Goal: Transaction & Acquisition: Subscribe to service/newsletter

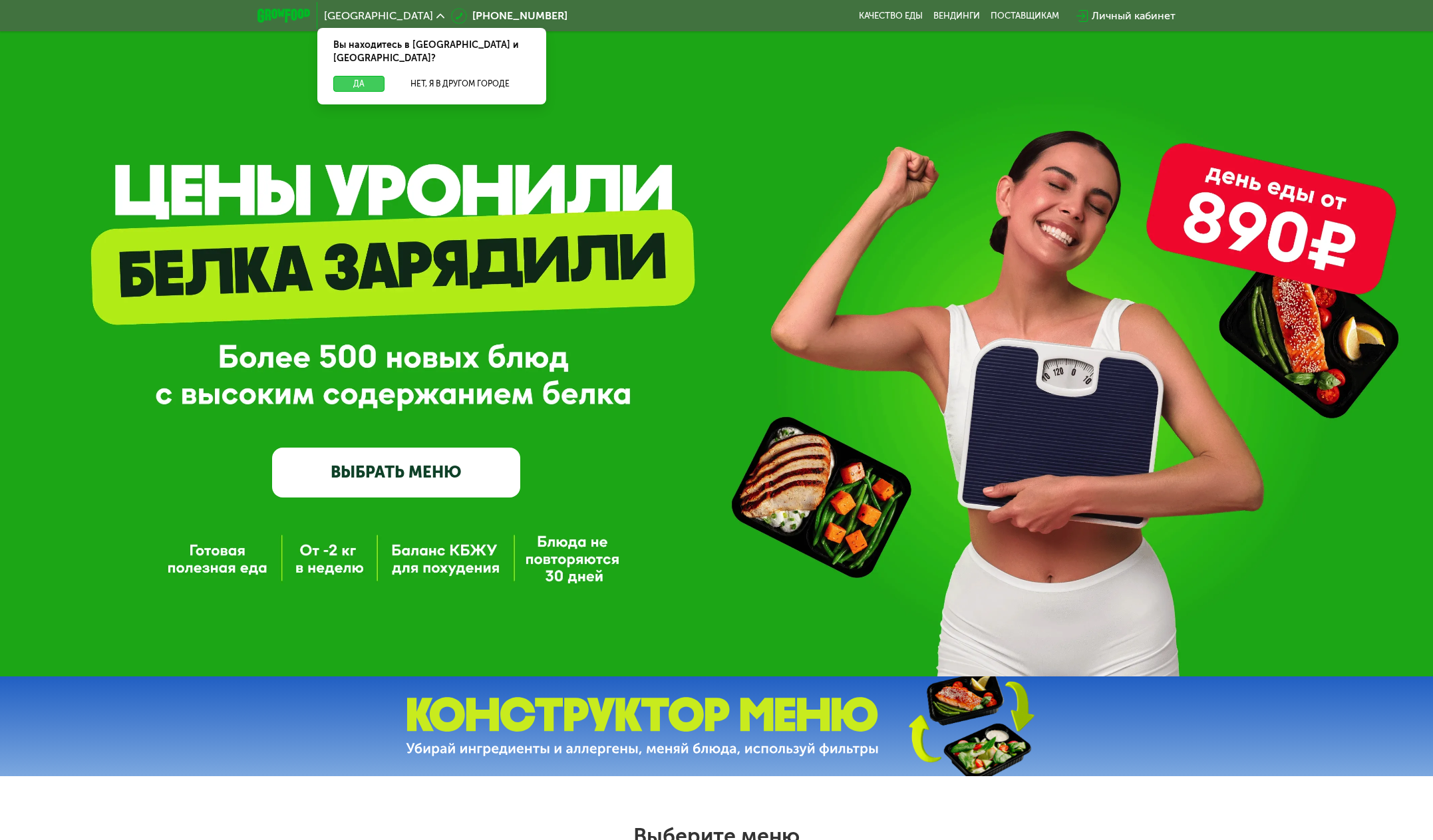
click at [374, 76] on button "Да" at bounding box center [359, 84] width 51 height 16
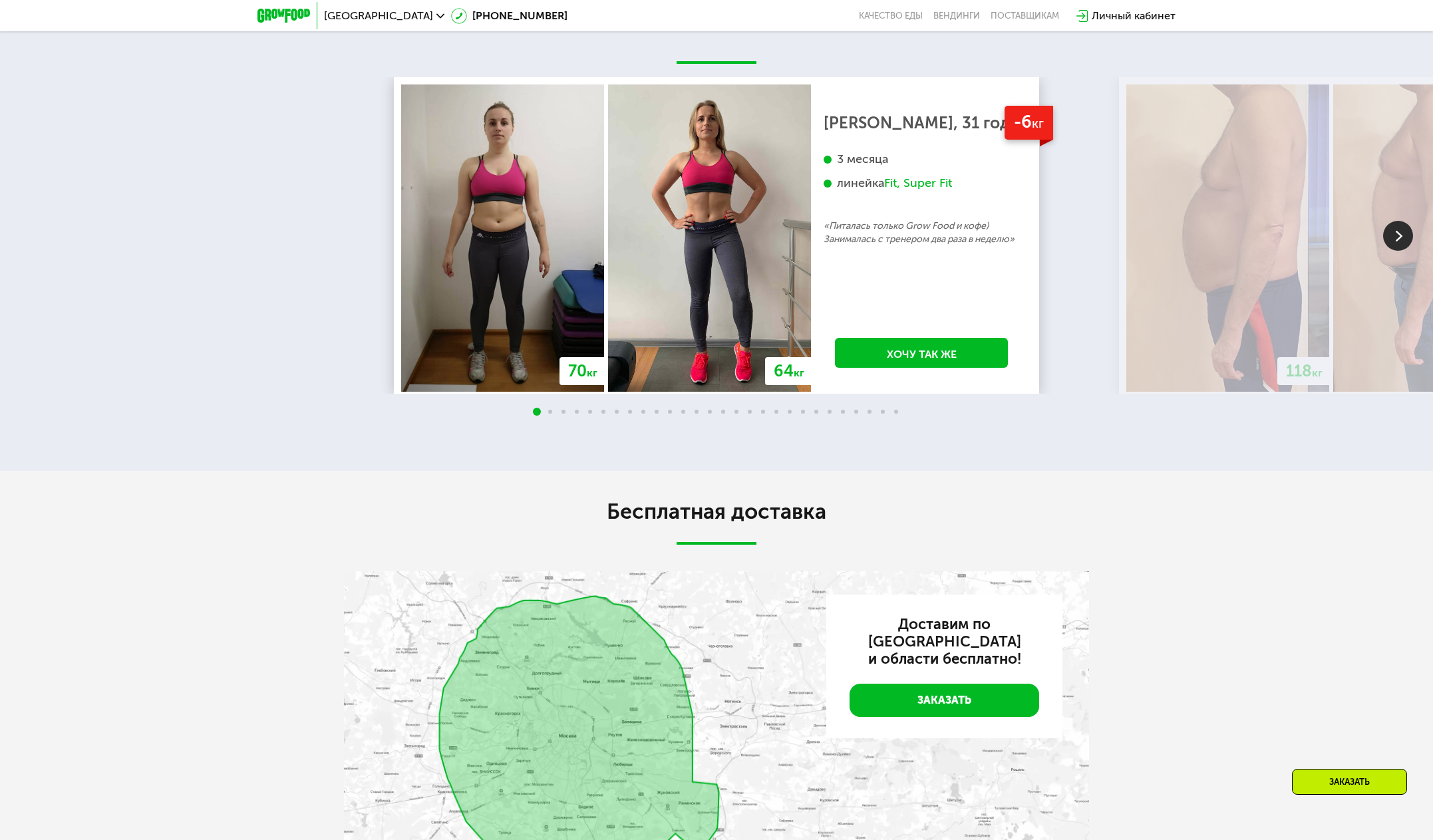
scroll to position [2727, 0]
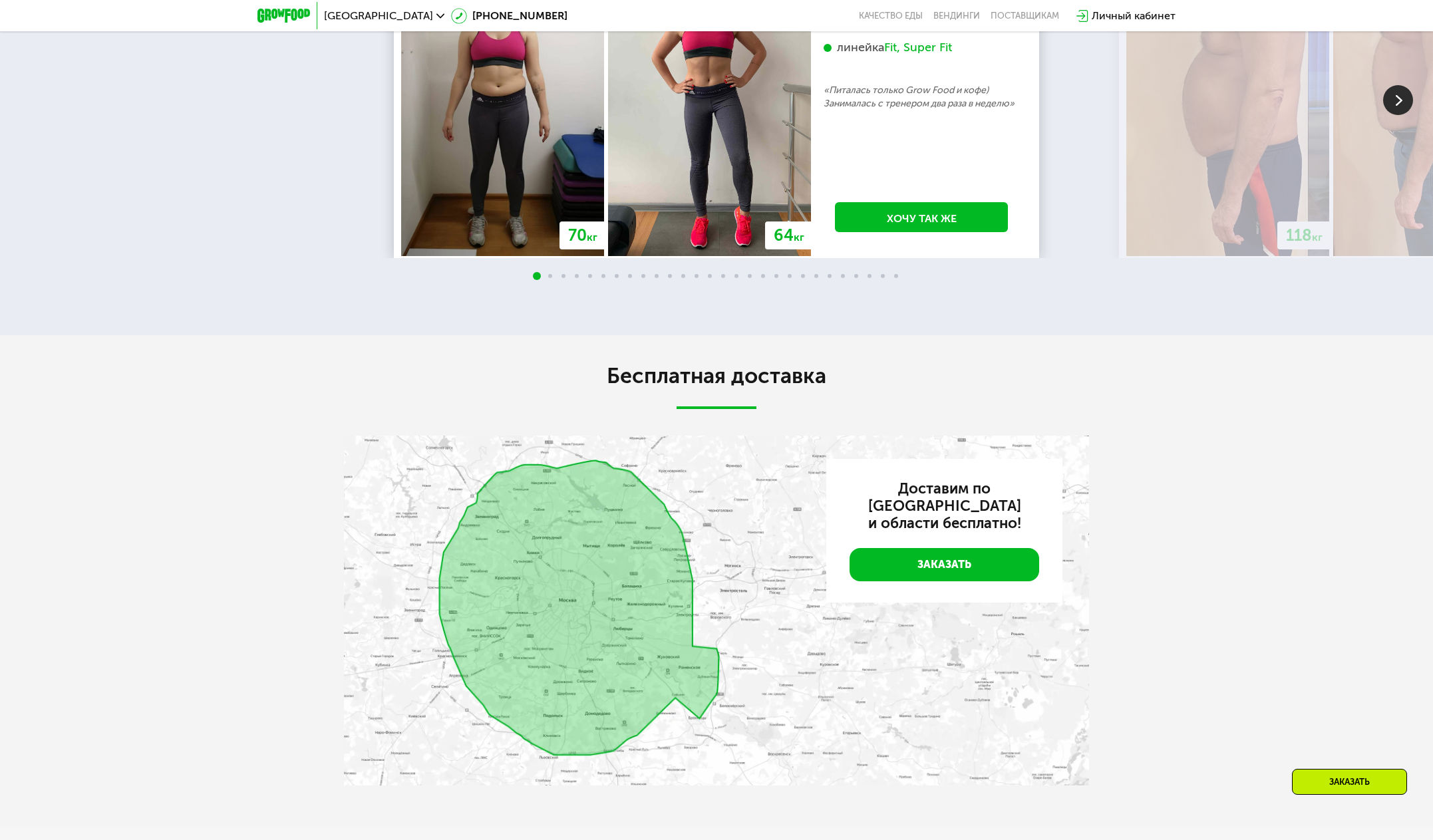
click at [1395, 115] on img at bounding box center [1398, 100] width 30 height 30
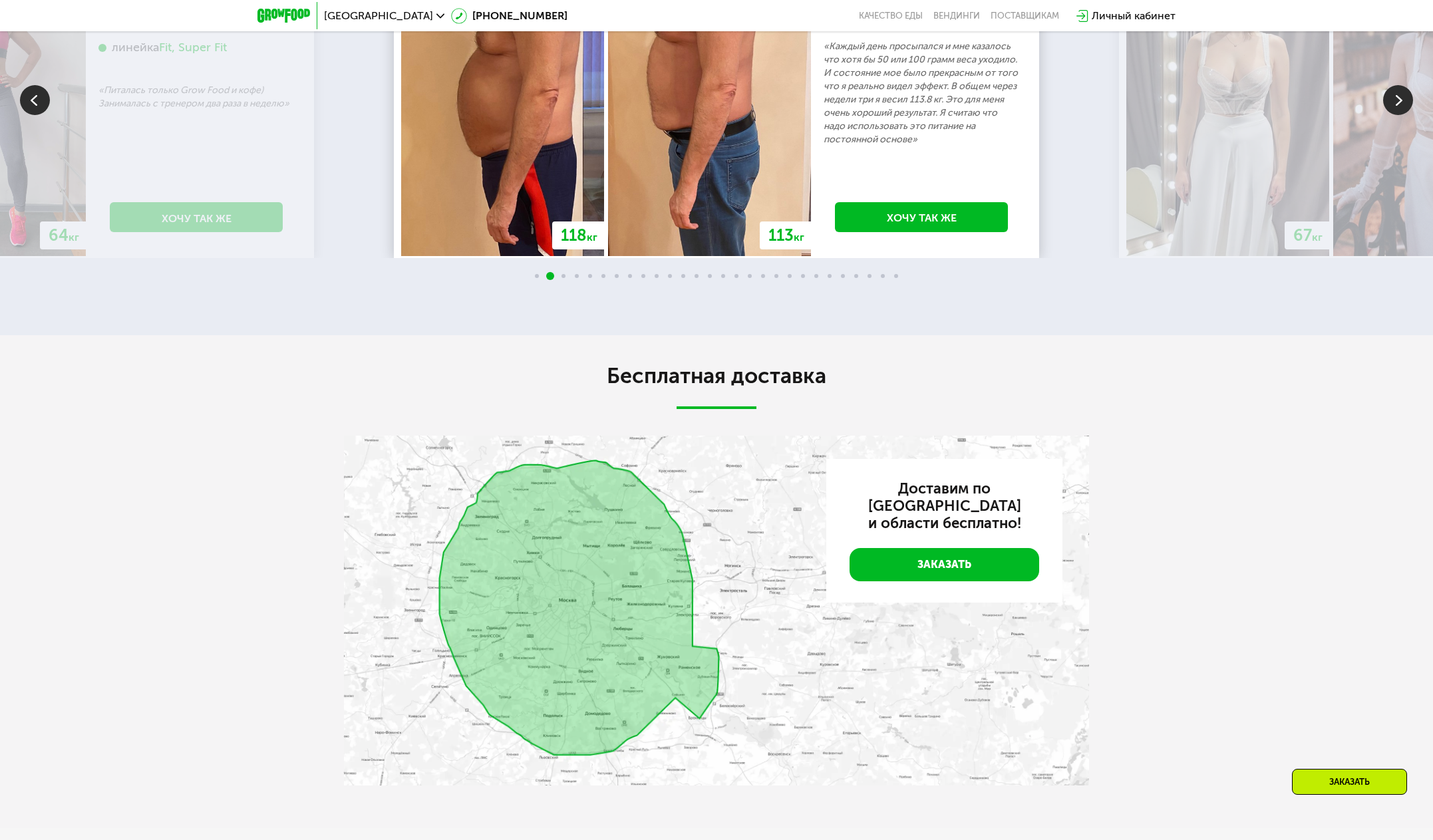
click at [1395, 115] on img at bounding box center [1398, 100] width 30 height 30
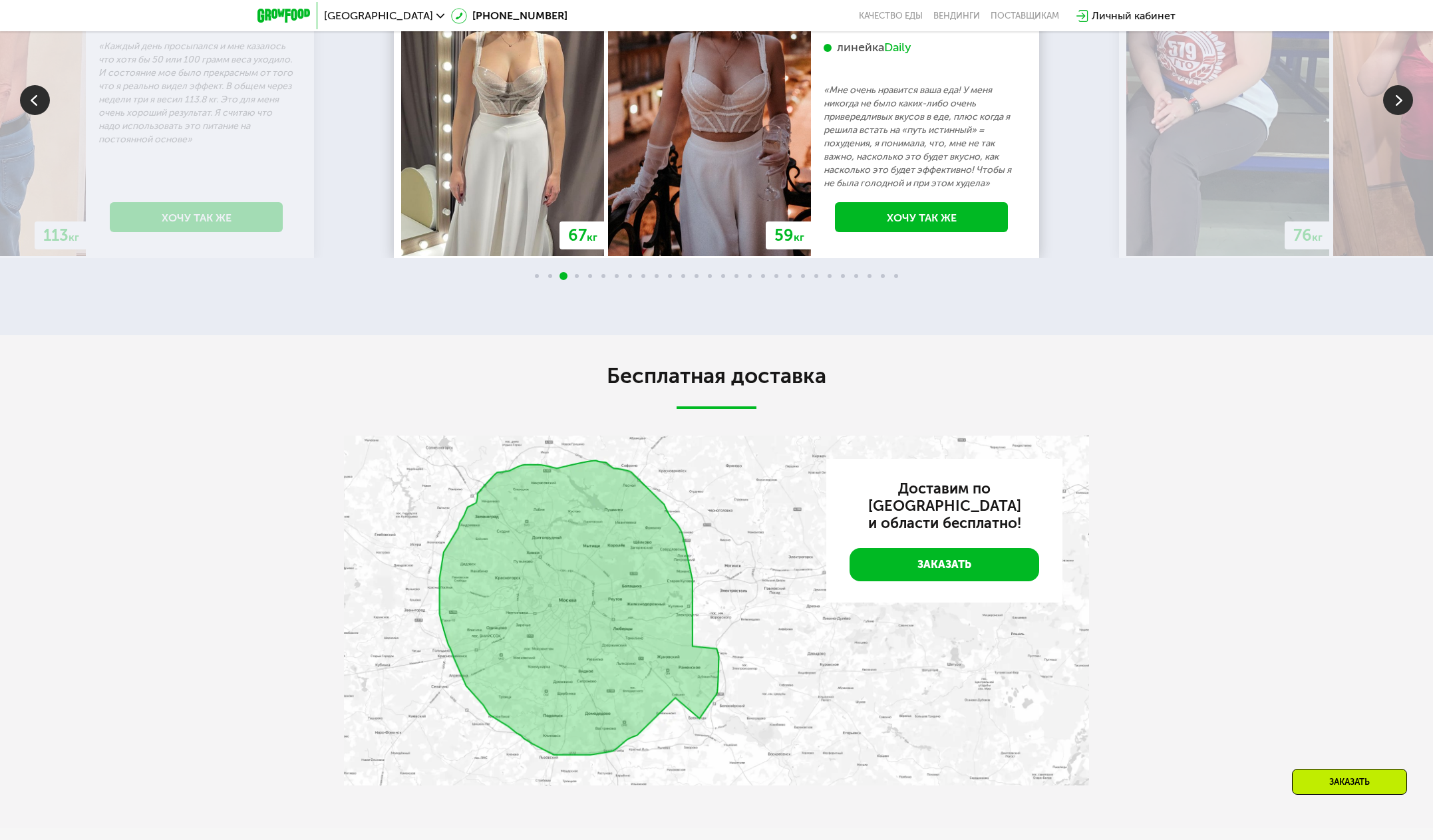
click at [1395, 115] on img at bounding box center [1398, 100] width 30 height 30
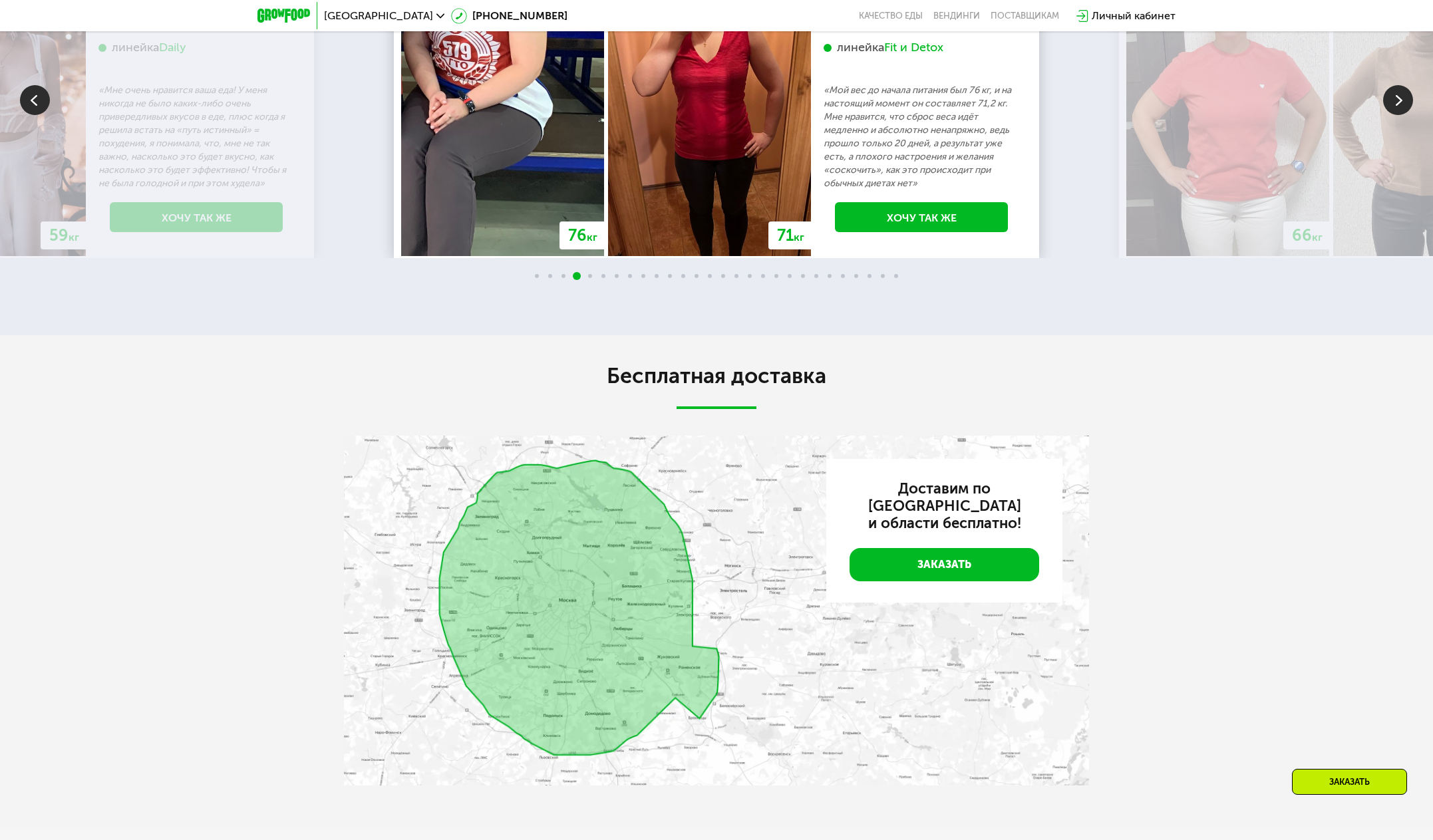
click at [1395, 115] on img at bounding box center [1398, 100] width 30 height 30
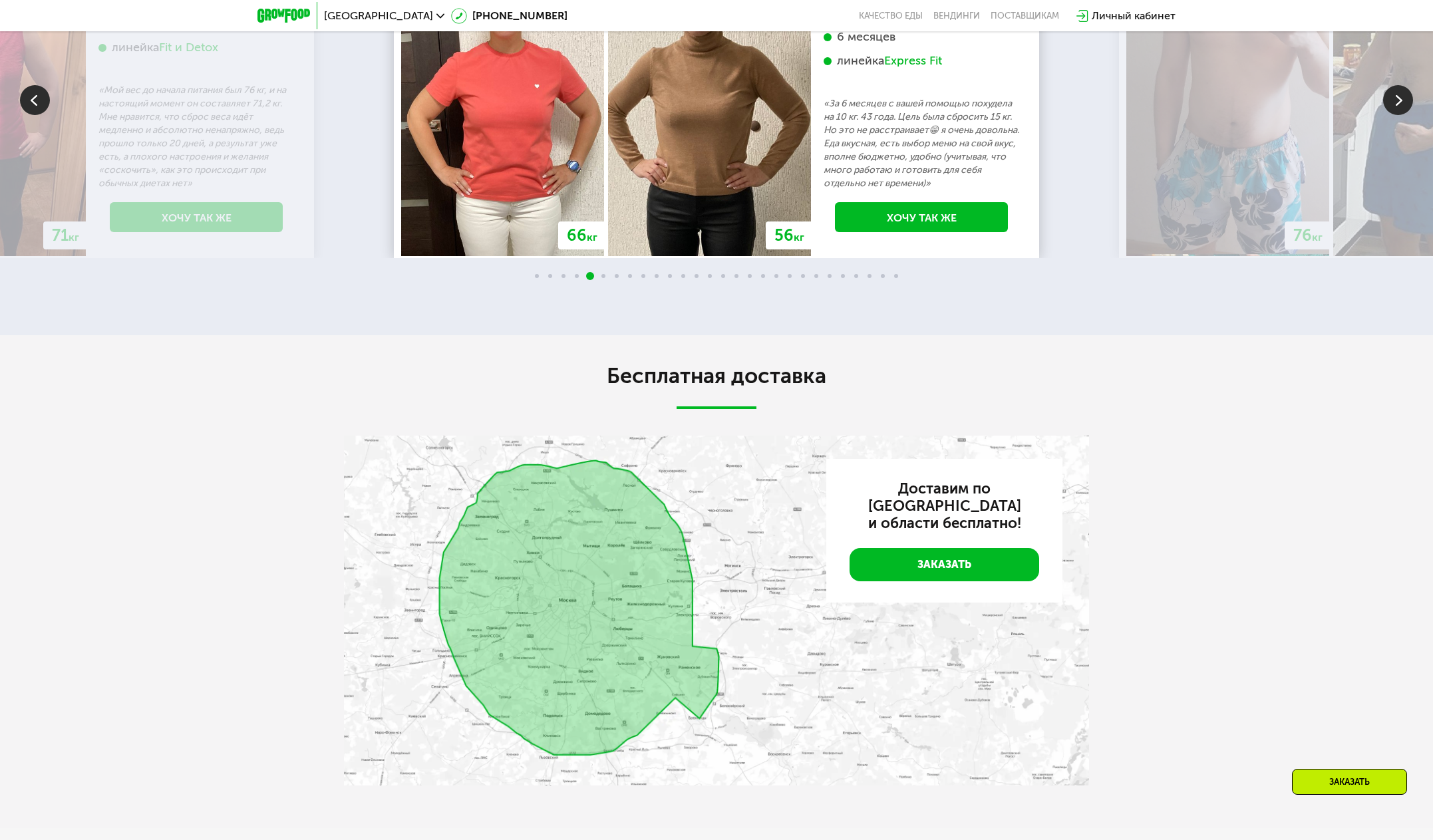
click at [1395, 115] on img at bounding box center [1398, 100] width 30 height 30
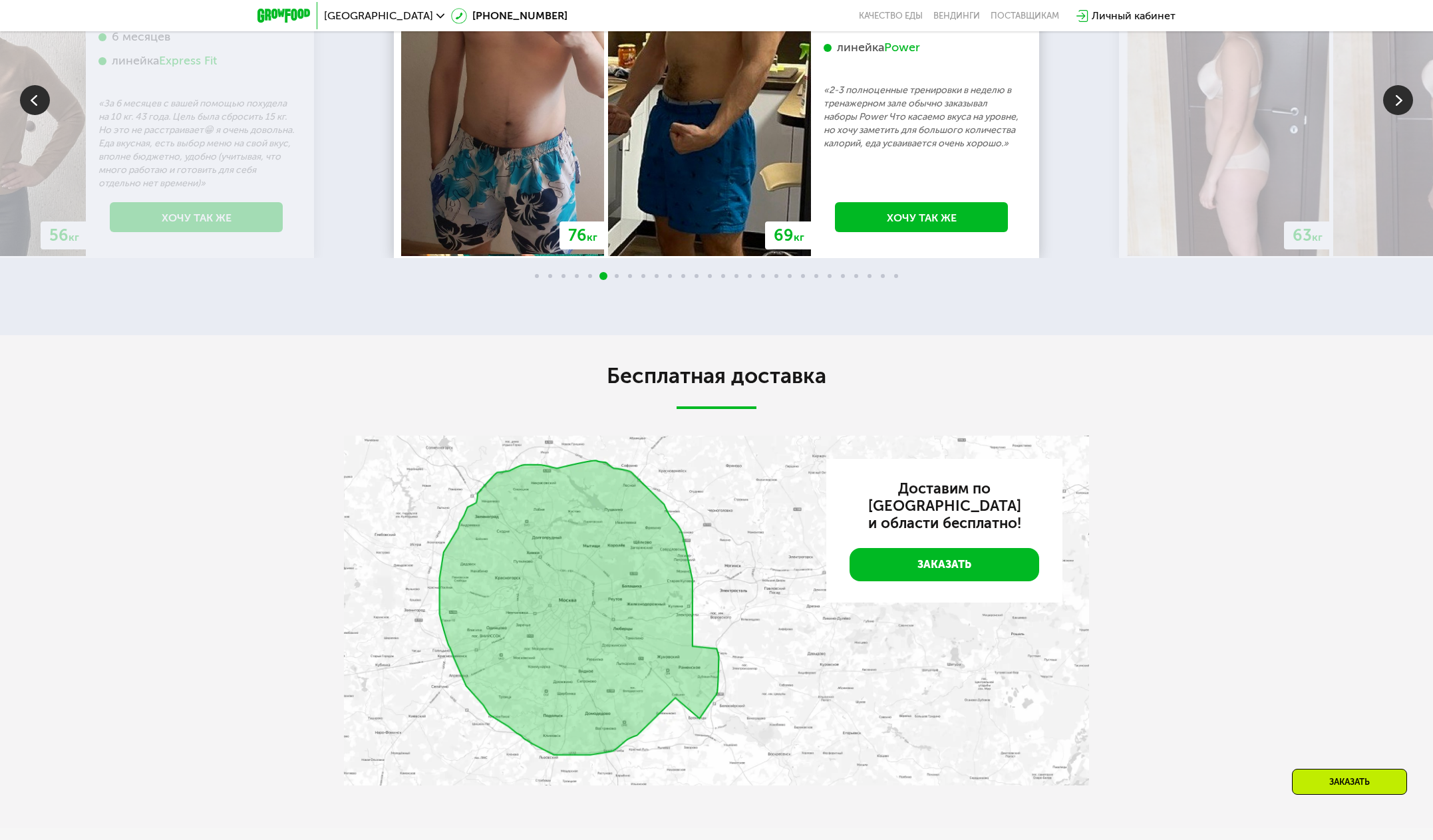
click at [1395, 115] on img at bounding box center [1398, 100] width 30 height 30
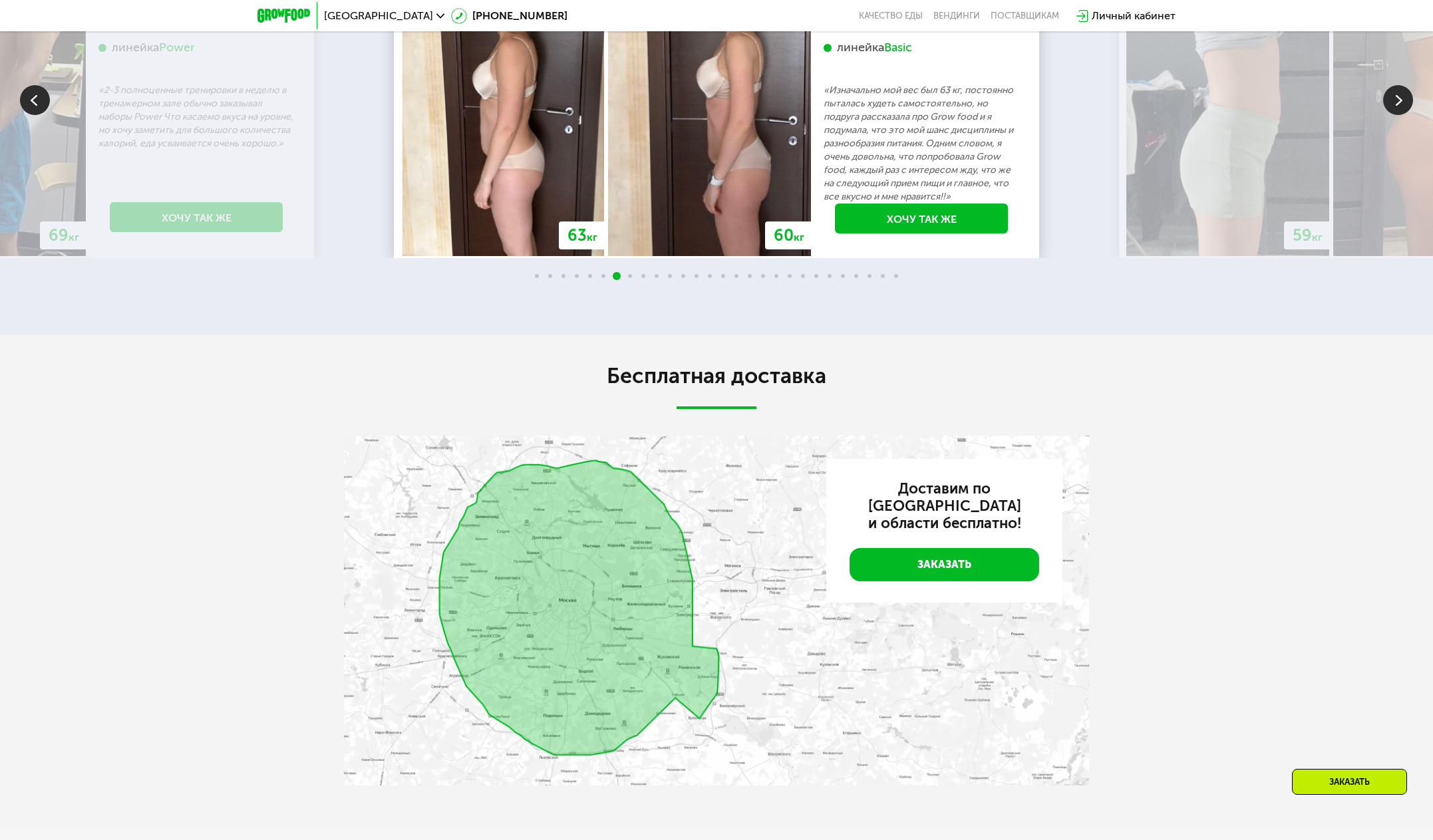
click at [1395, 115] on img at bounding box center [1398, 100] width 30 height 30
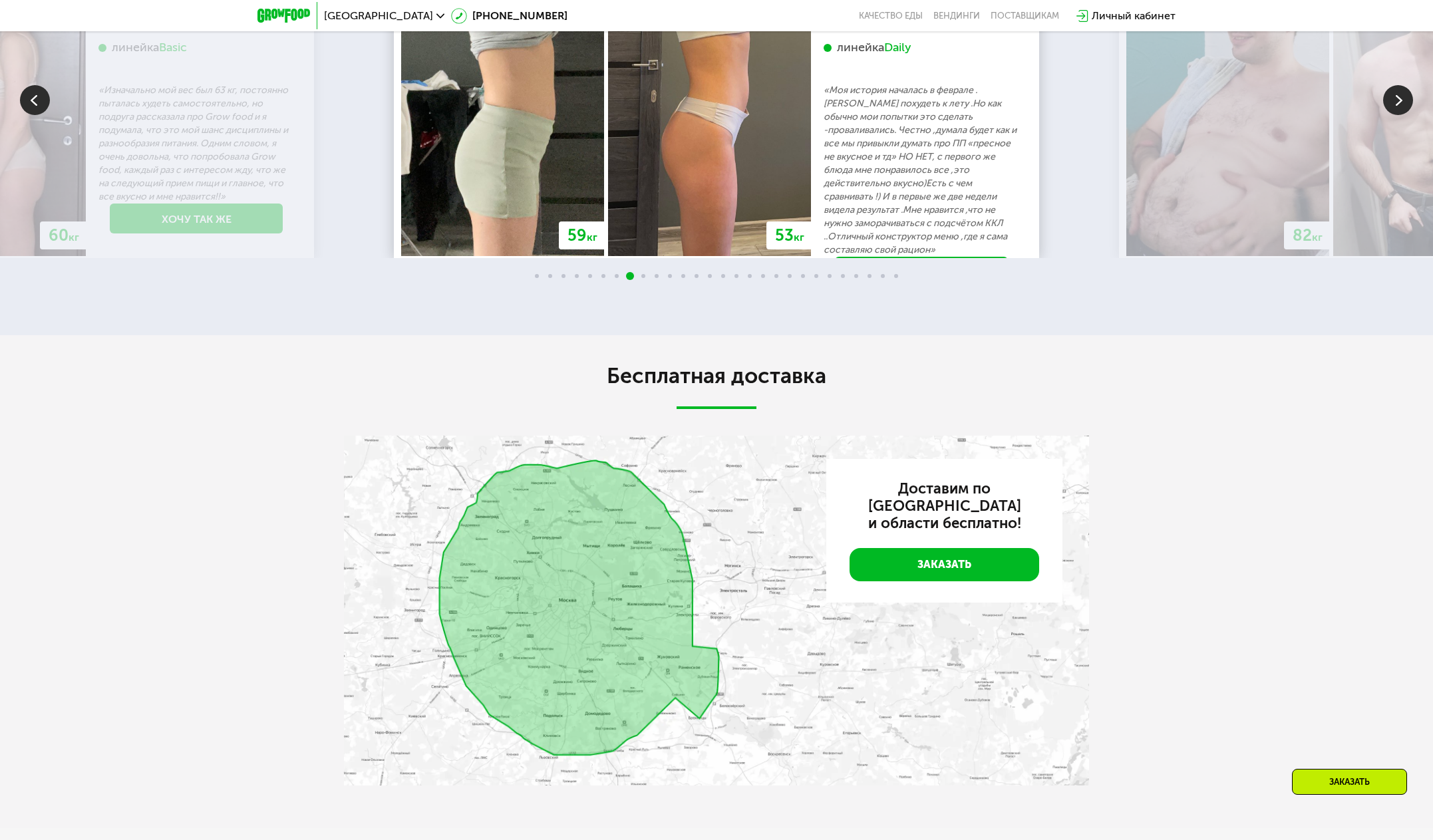
click at [1395, 115] on img at bounding box center [1398, 100] width 30 height 30
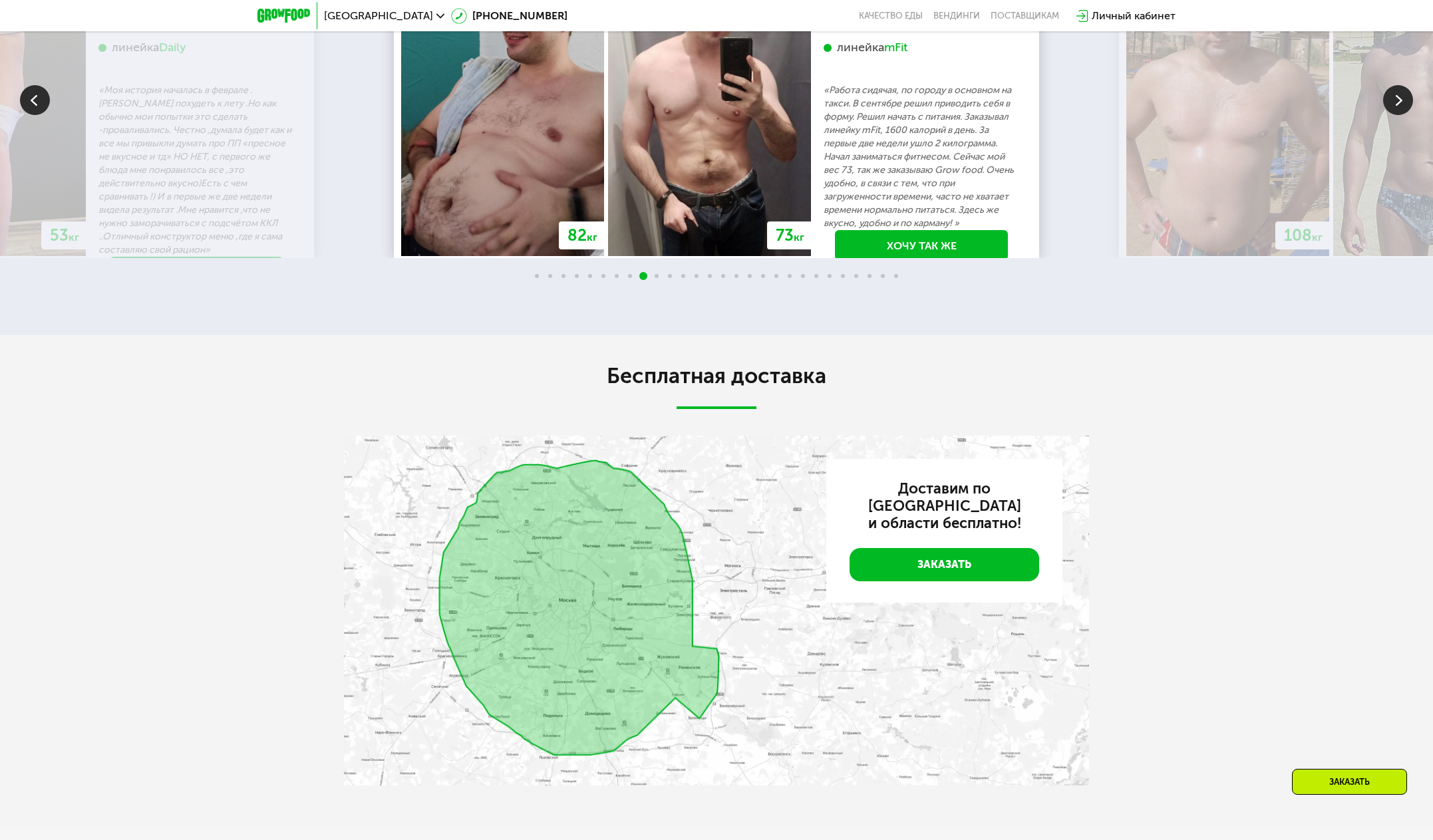
click at [1395, 115] on img at bounding box center [1398, 100] width 30 height 30
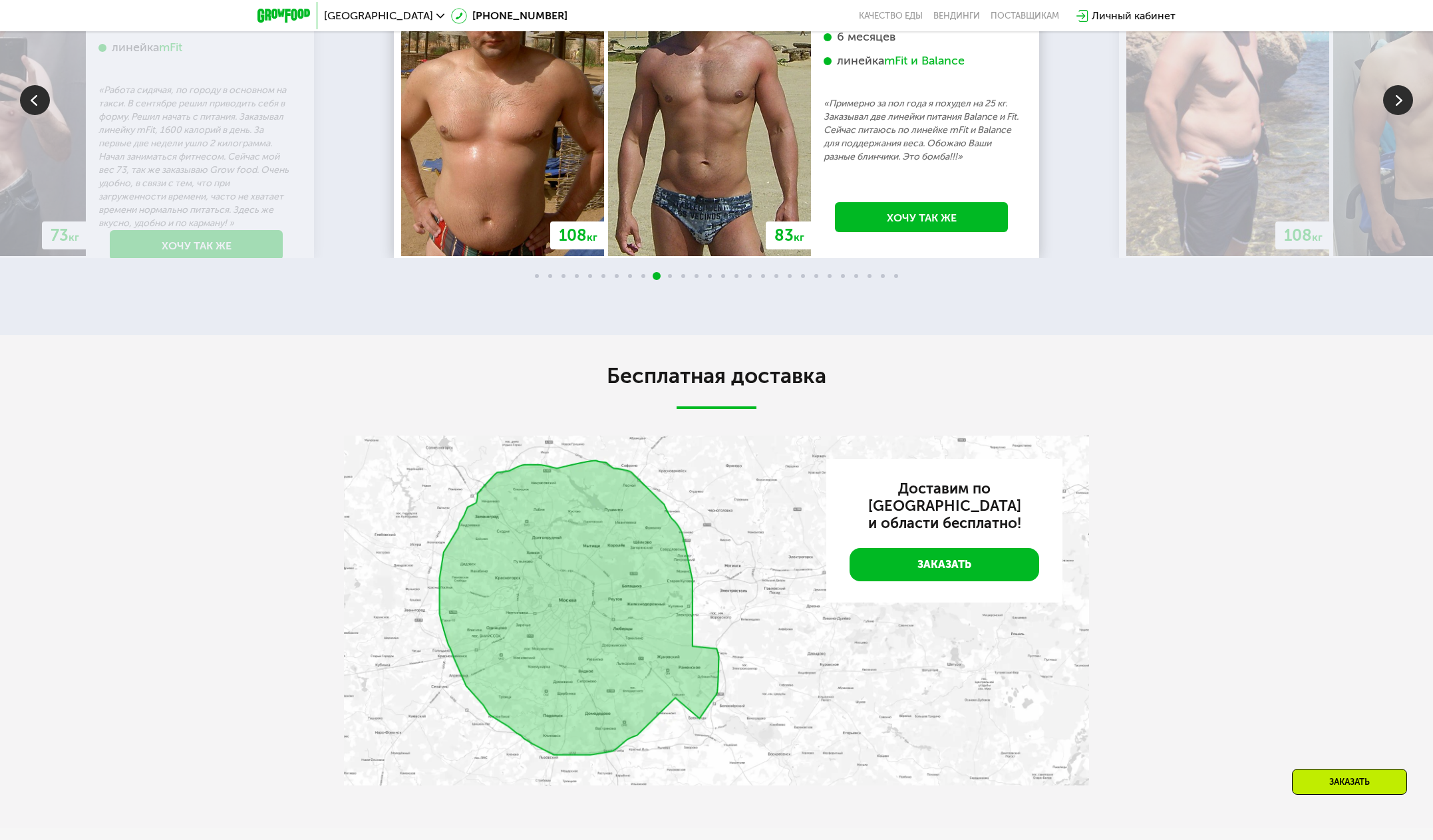
click at [1395, 115] on img at bounding box center [1398, 100] width 30 height 30
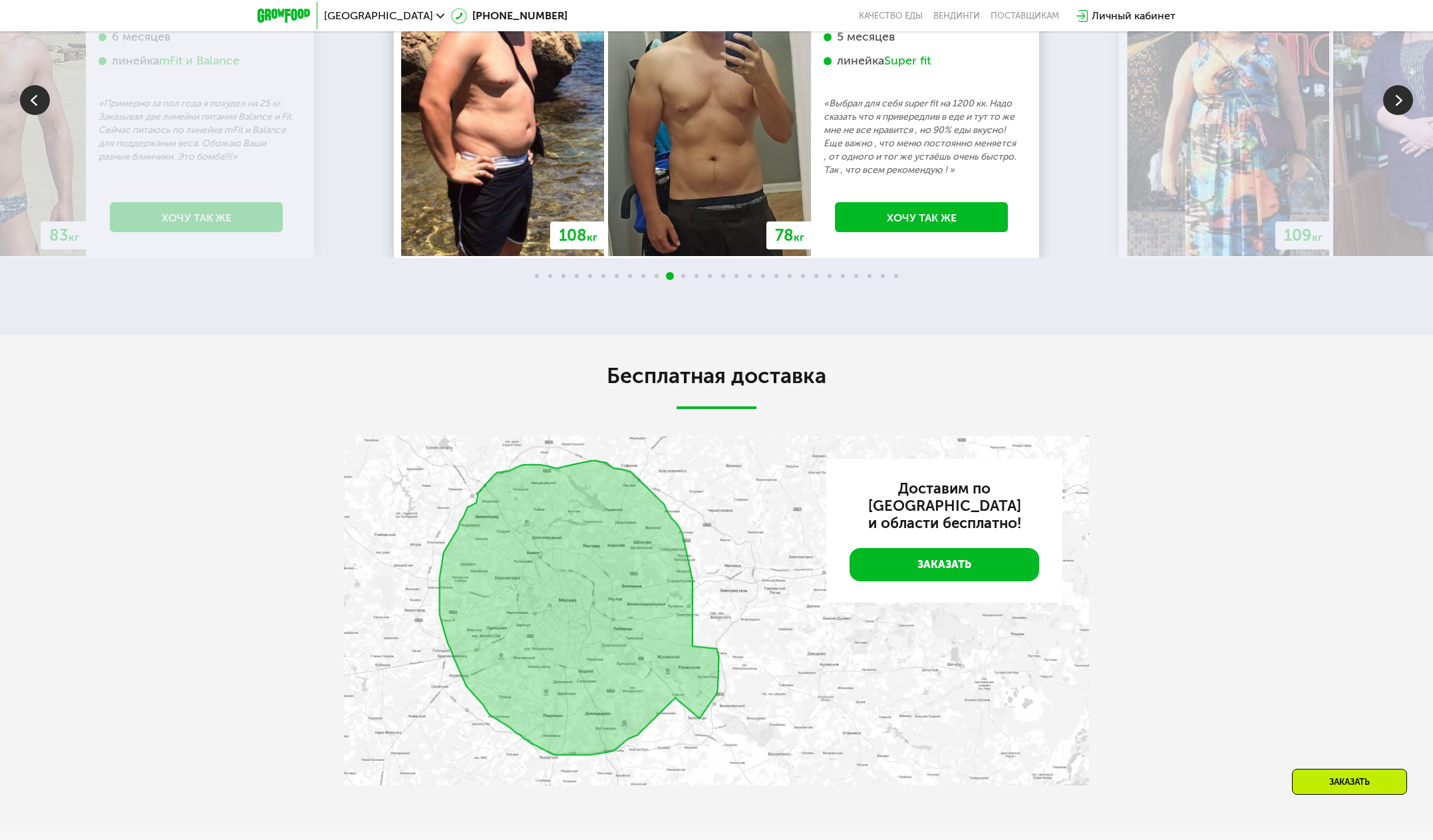
click at [1395, 115] on img at bounding box center [1398, 100] width 30 height 30
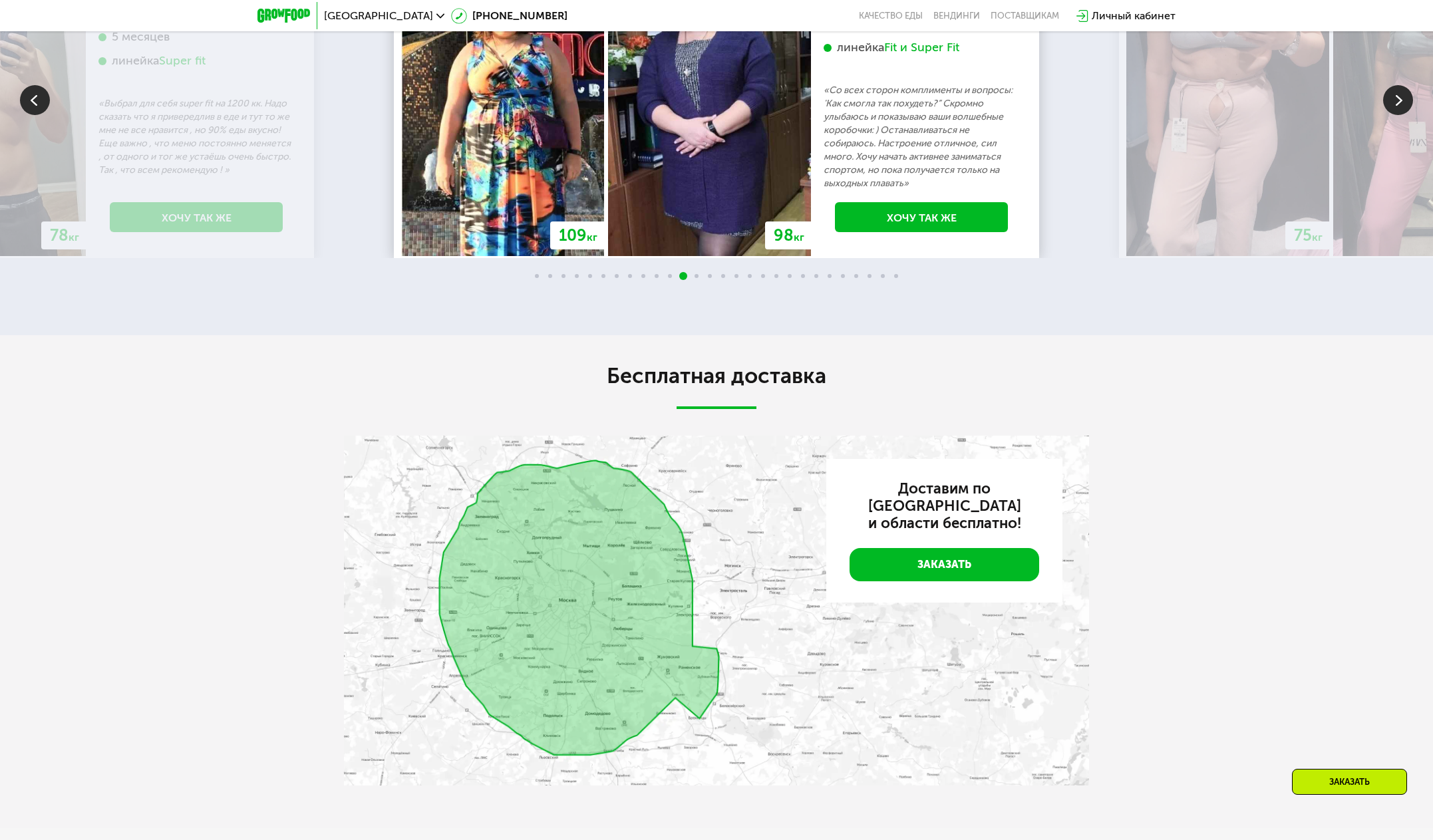
click at [1395, 115] on img at bounding box center [1398, 100] width 30 height 30
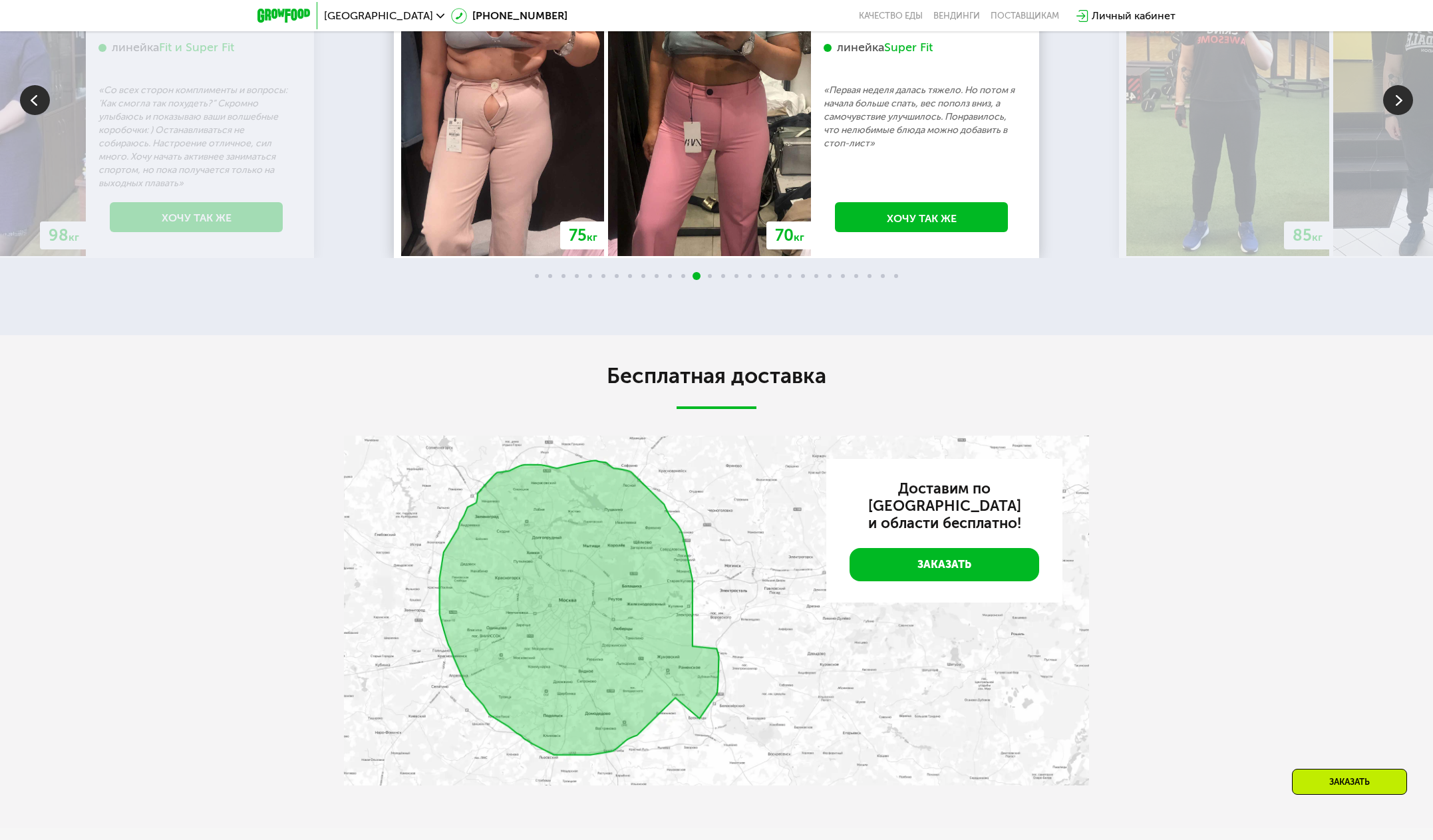
click at [1395, 115] on img at bounding box center [1398, 100] width 30 height 30
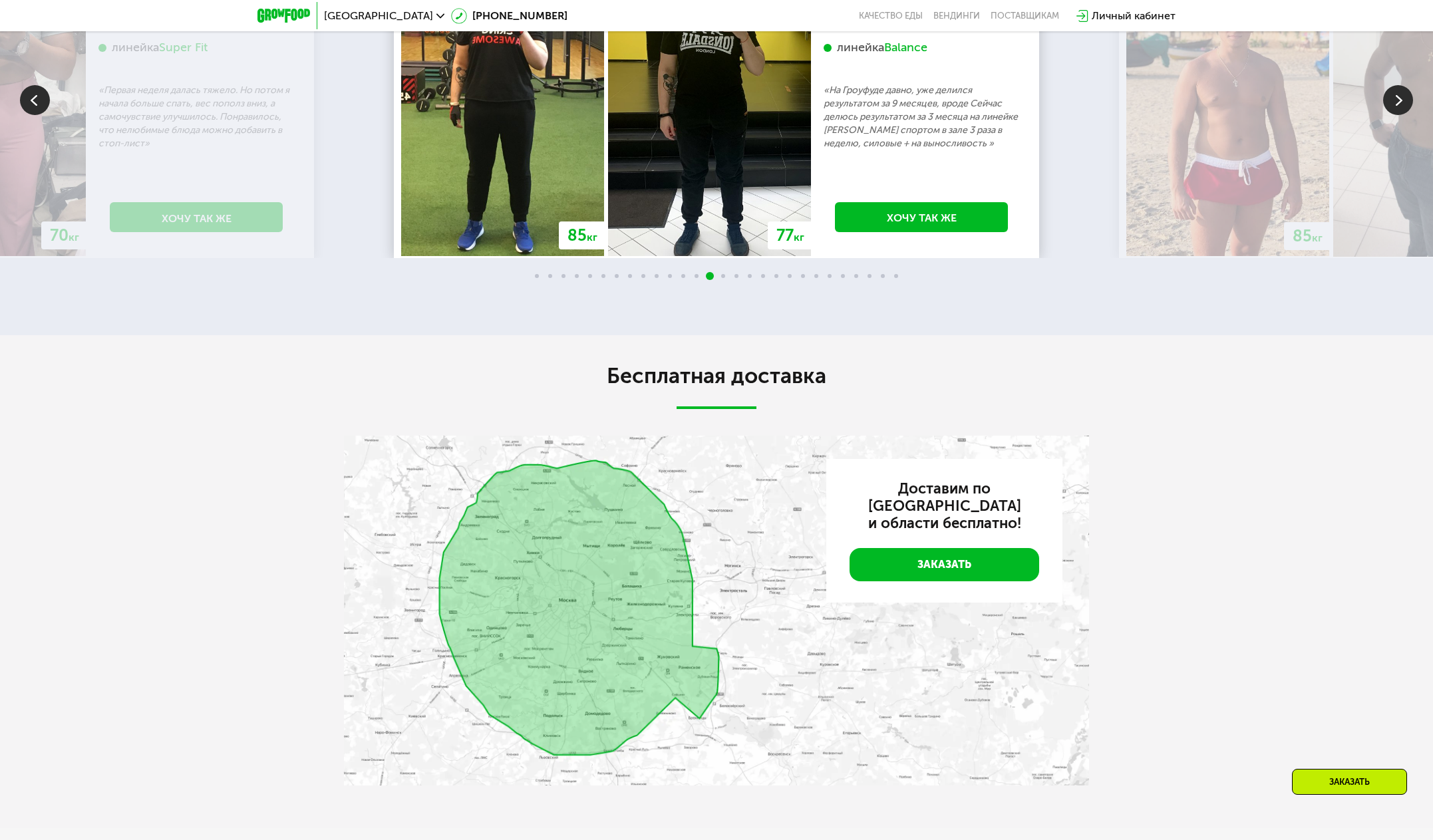
click at [1395, 115] on img at bounding box center [1398, 100] width 30 height 30
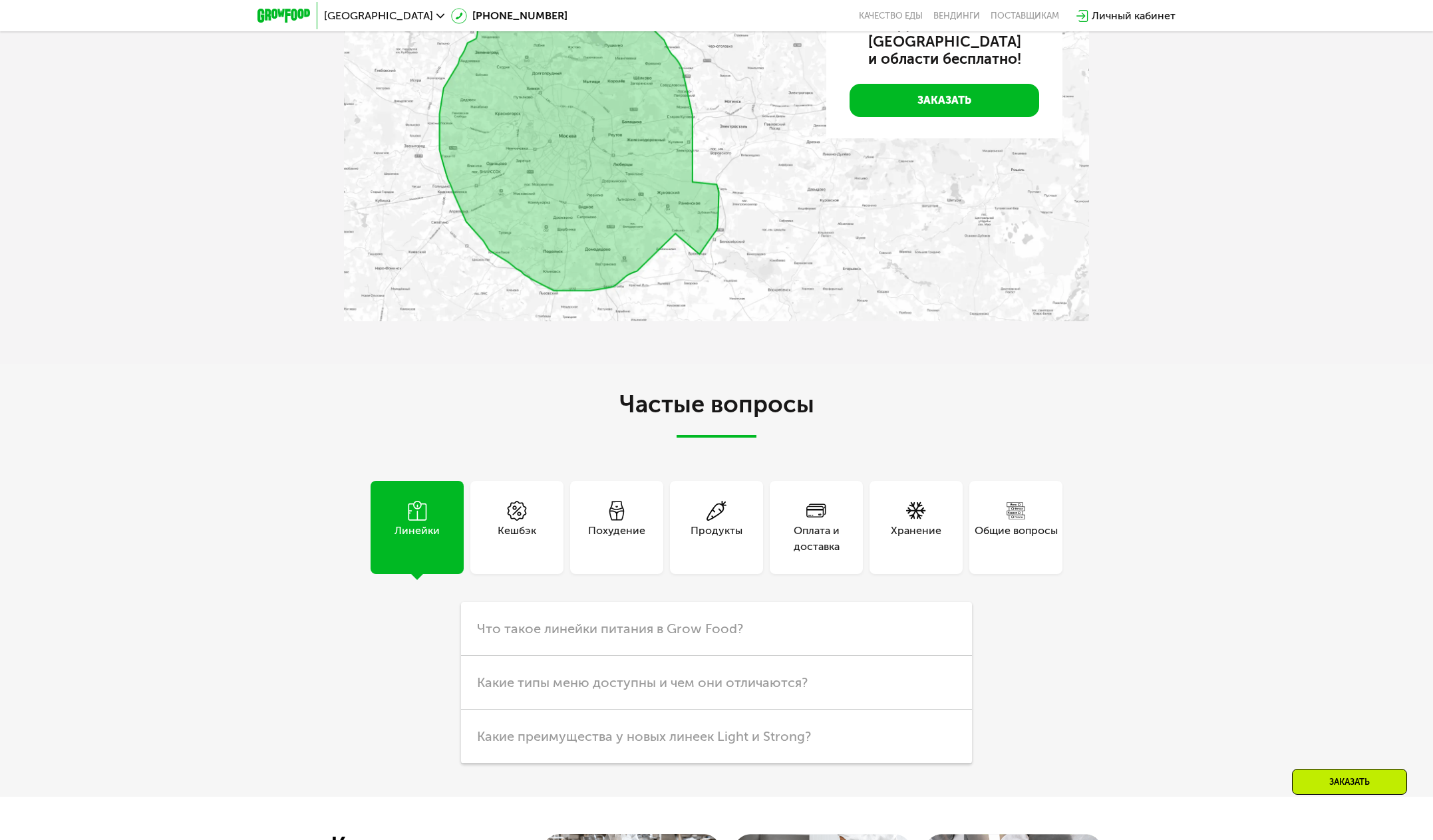
scroll to position [2984, 0]
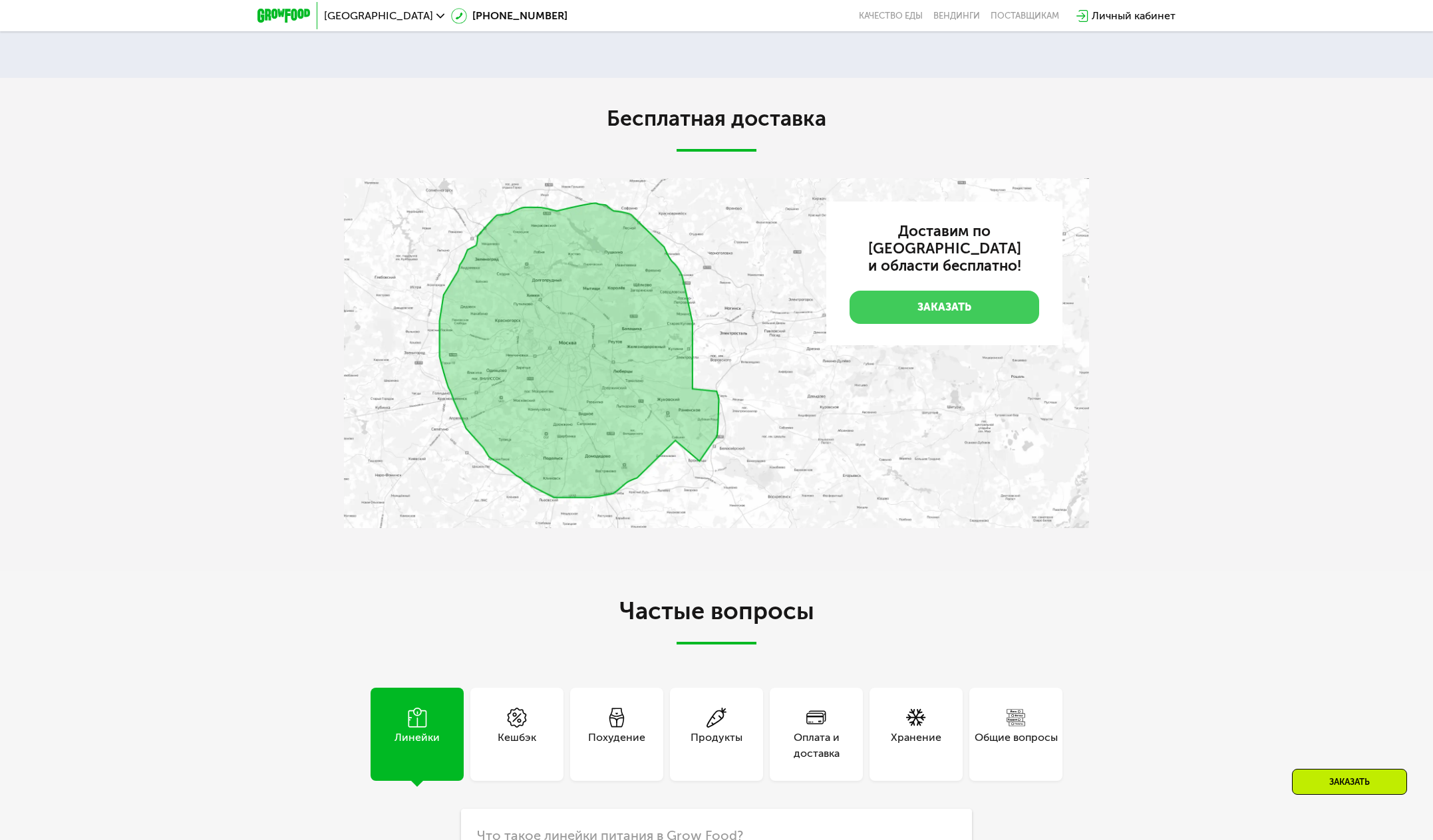
click at [976, 324] on link "Заказать" at bounding box center [944, 307] width 190 height 33
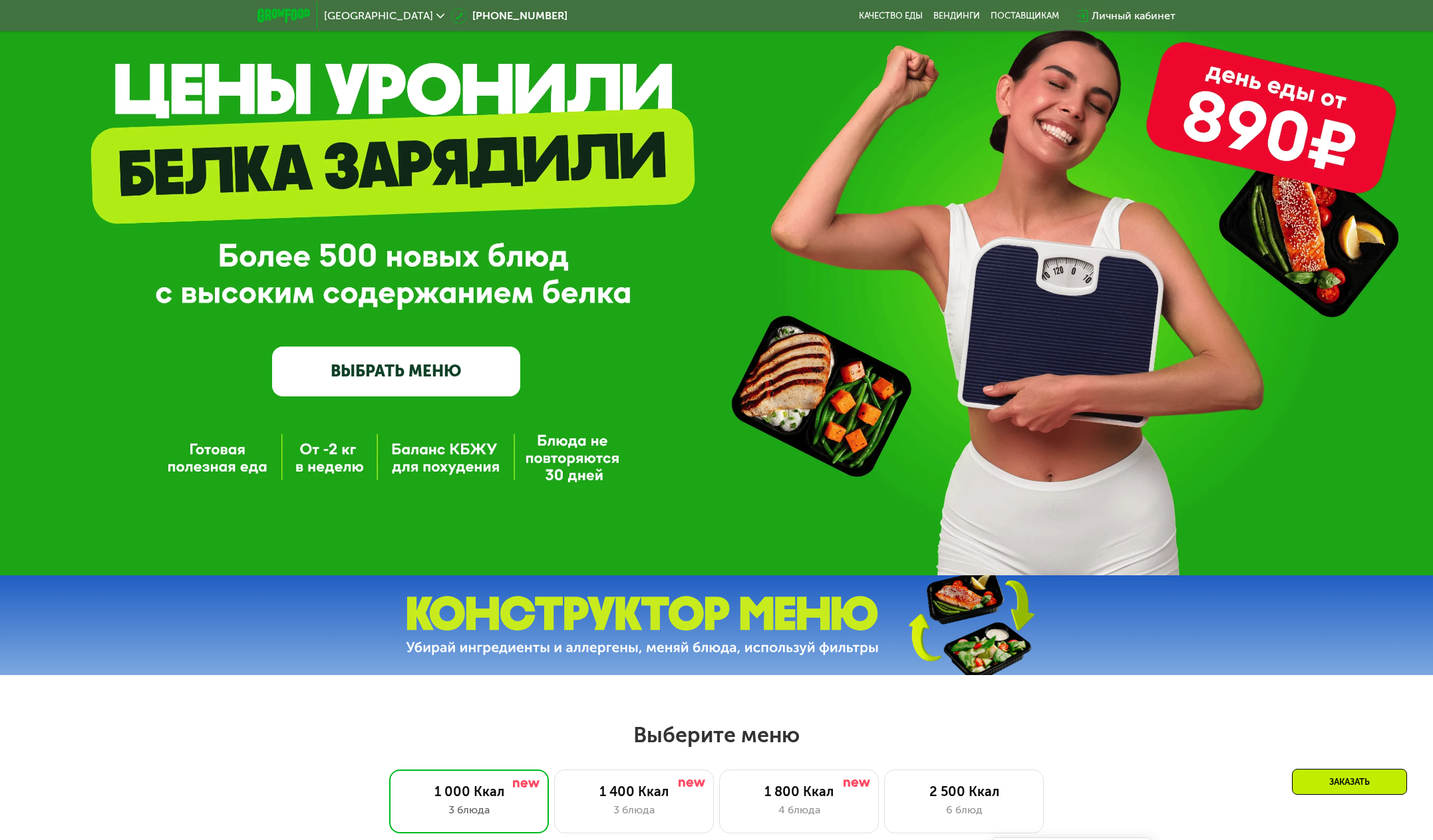
scroll to position [0, 0]
